Goal: Find specific page/section: Find specific page/section

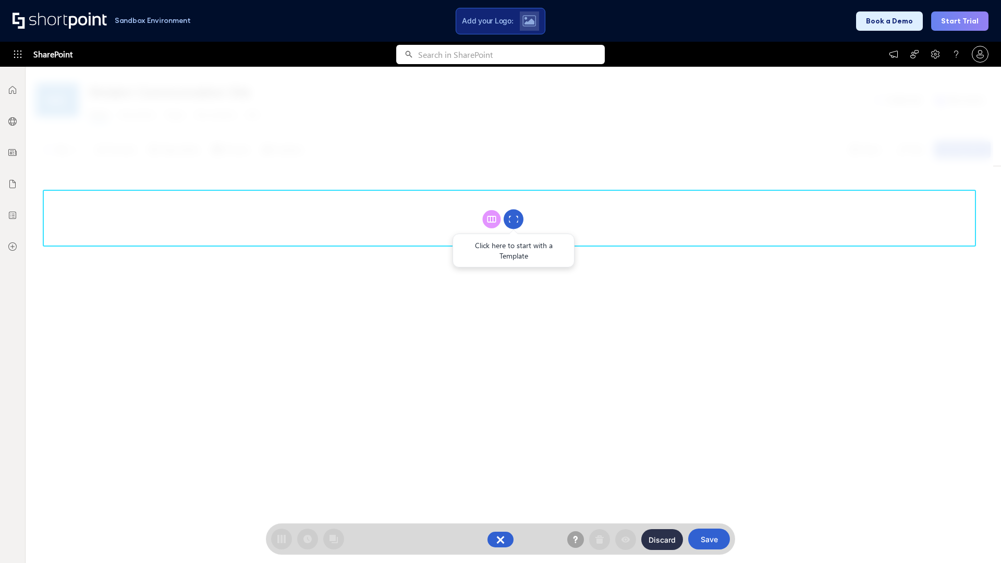
click at [514, 219] on circle at bounding box center [514, 220] width 20 height 20
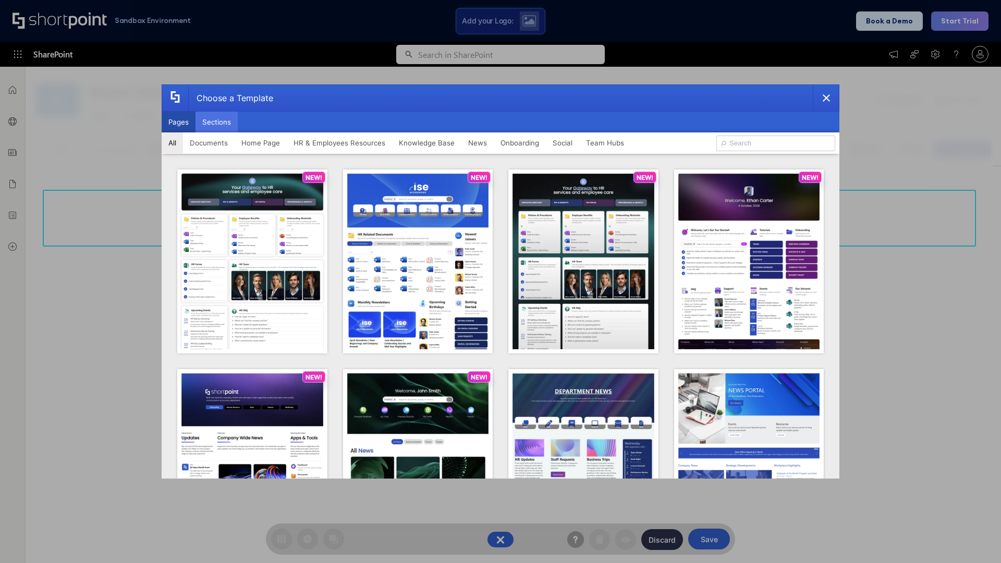
click at [216, 122] on button "Sections" at bounding box center [217, 122] width 42 height 21
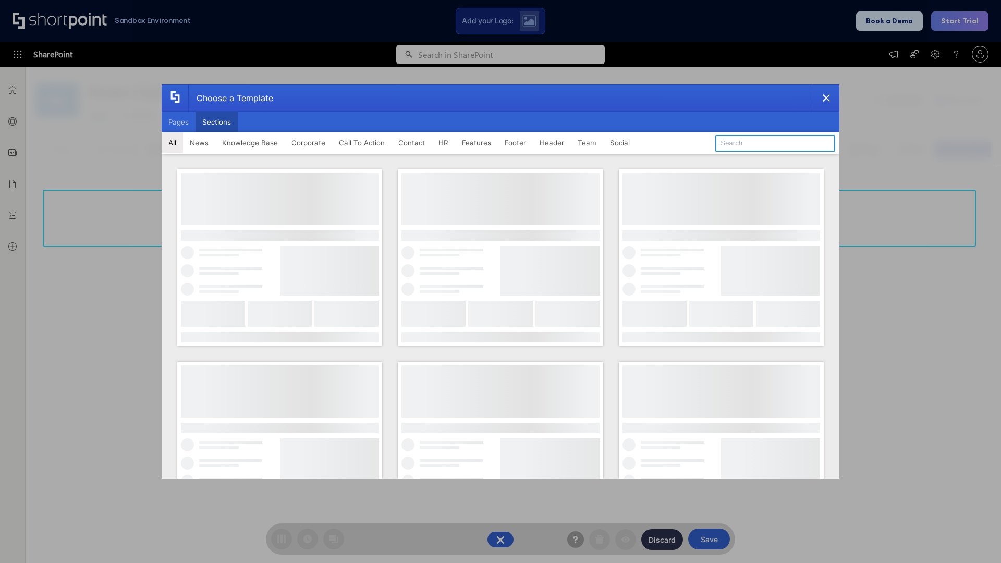
type input "HR Hub 2"
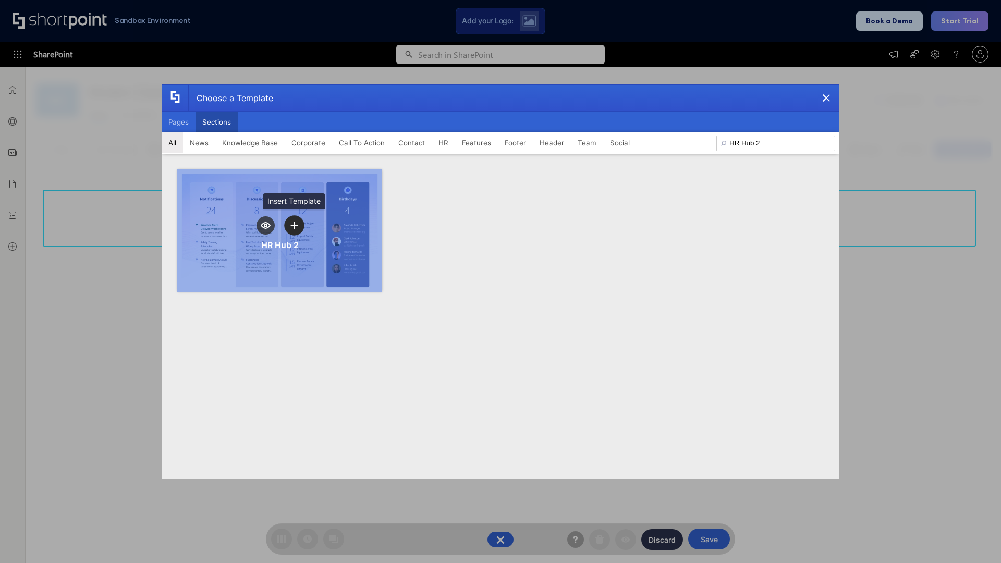
click at [294, 225] on icon "template selector" at bounding box center [293, 225] width 7 height 7
